Goal: Task Accomplishment & Management: Manage account settings

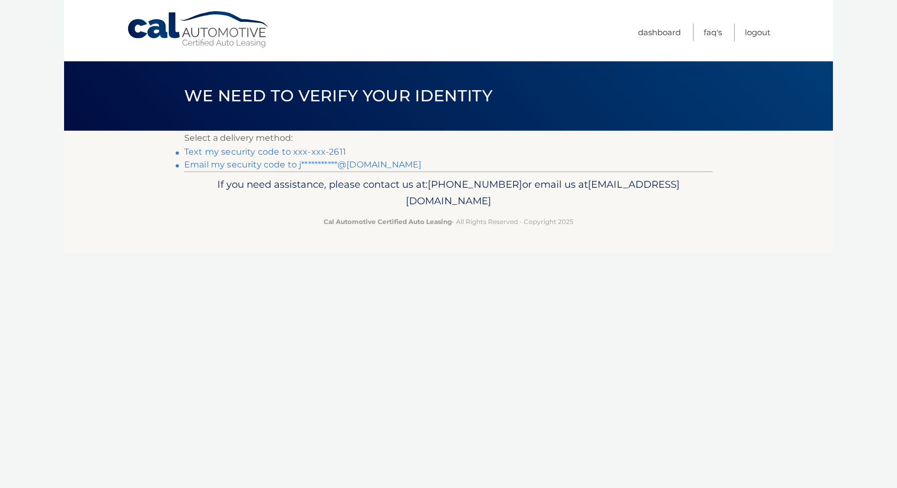
click at [205, 148] on link "Text my security code to xxx-xxx-2611" at bounding box center [265, 152] width 162 height 10
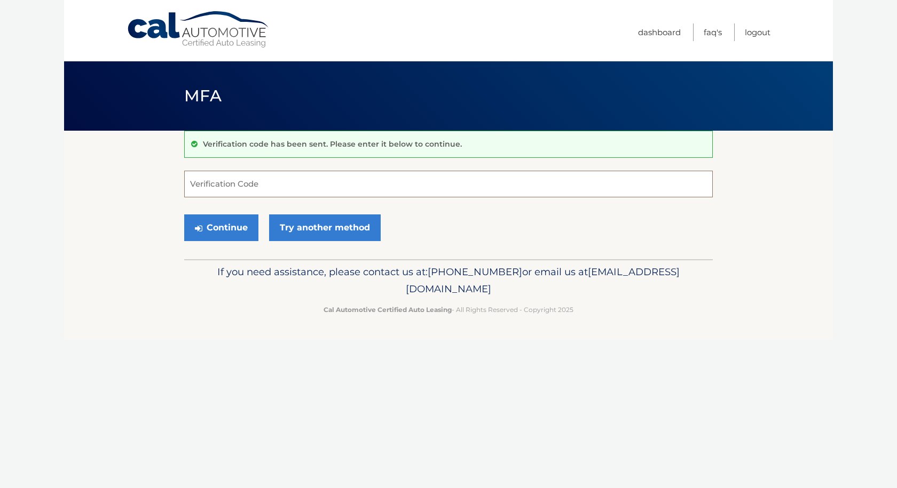
click at [217, 179] on input "Verification Code" at bounding box center [448, 184] width 528 height 27
type input "484384"
click at [184, 215] on button "Continue" at bounding box center [221, 228] width 74 height 27
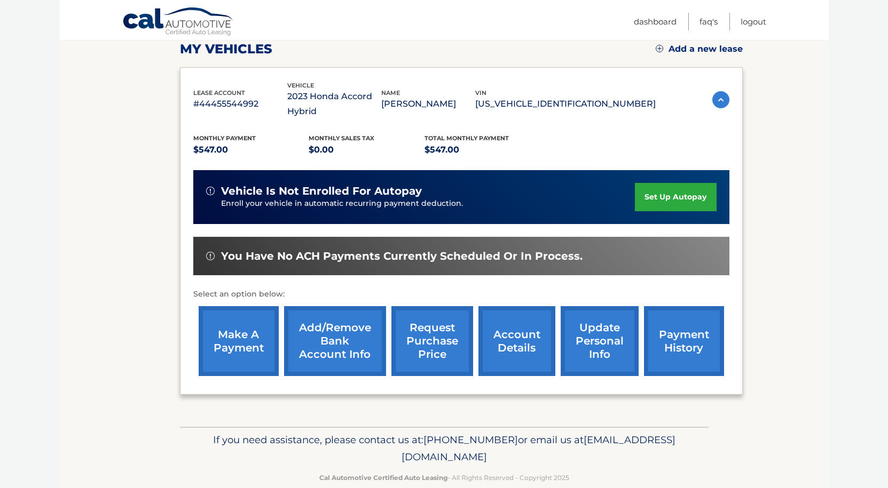
scroll to position [173, 0]
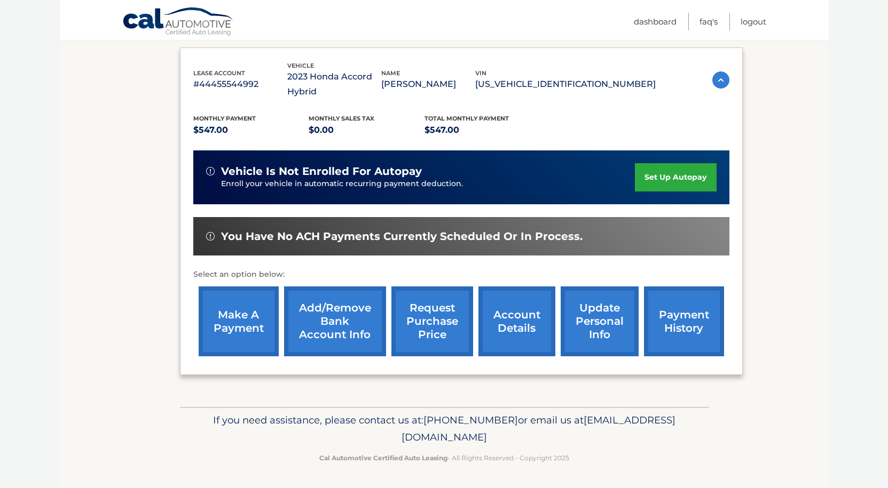
click at [257, 329] on link "make a payment" at bounding box center [239, 322] width 80 height 70
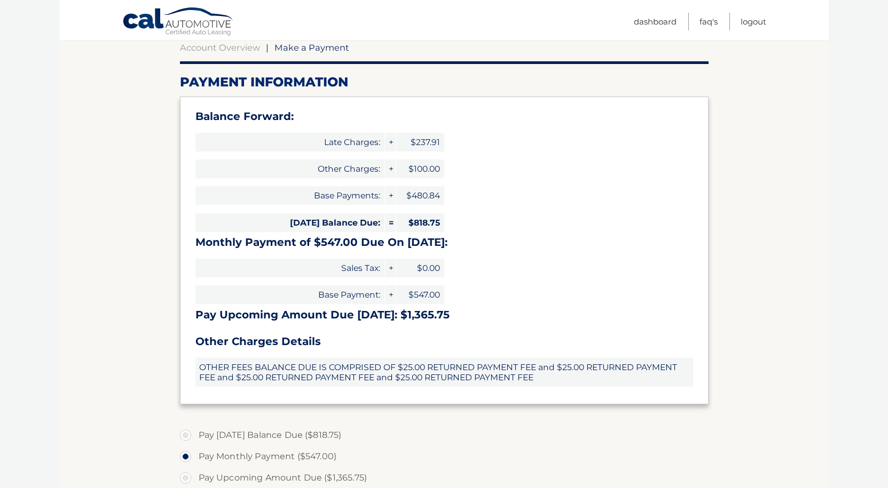
scroll to position [107, 0]
